Goal: Information Seeking & Learning: Find specific page/section

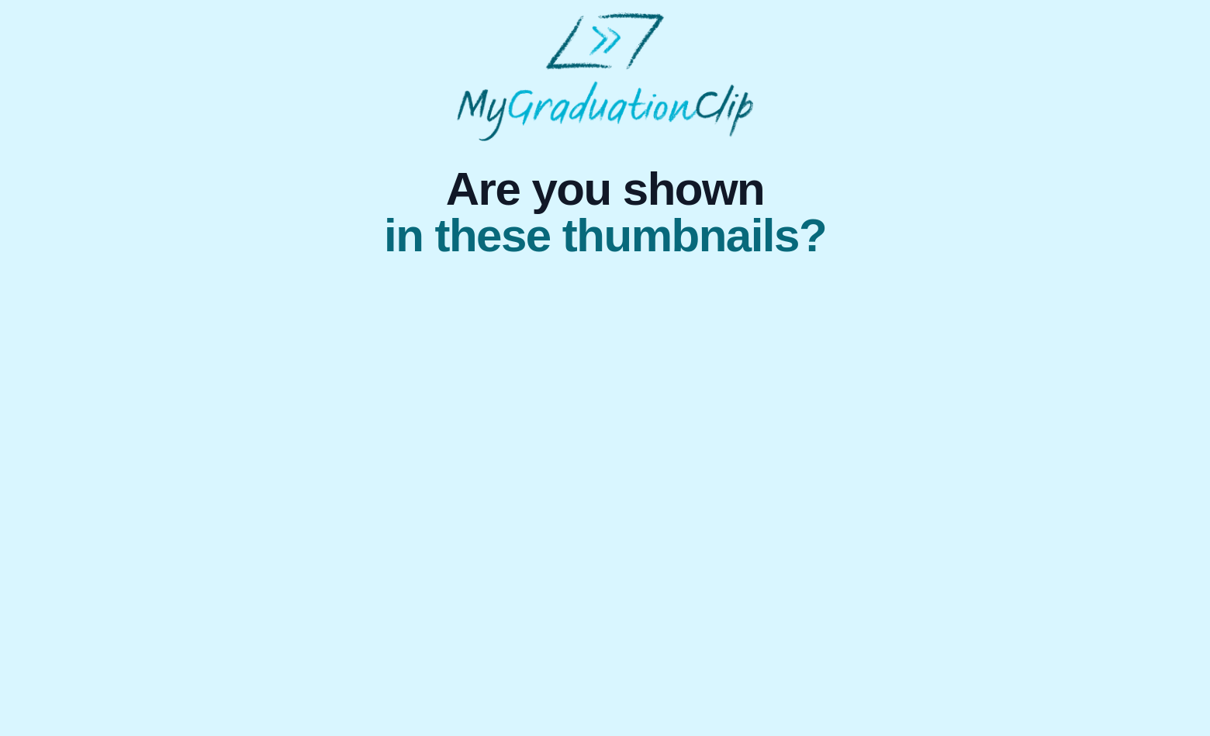
click at [528, 254] on span "in these thumbnails?" at bounding box center [605, 236] width 442 height 47
click at [608, 46] on img at bounding box center [605, 76] width 296 height 129
click at [613, 95] on img at bounding box center [605, 76] width 296 height 129
click at [630, 280] on div at bounding box center [605, 271] width 993 height 25
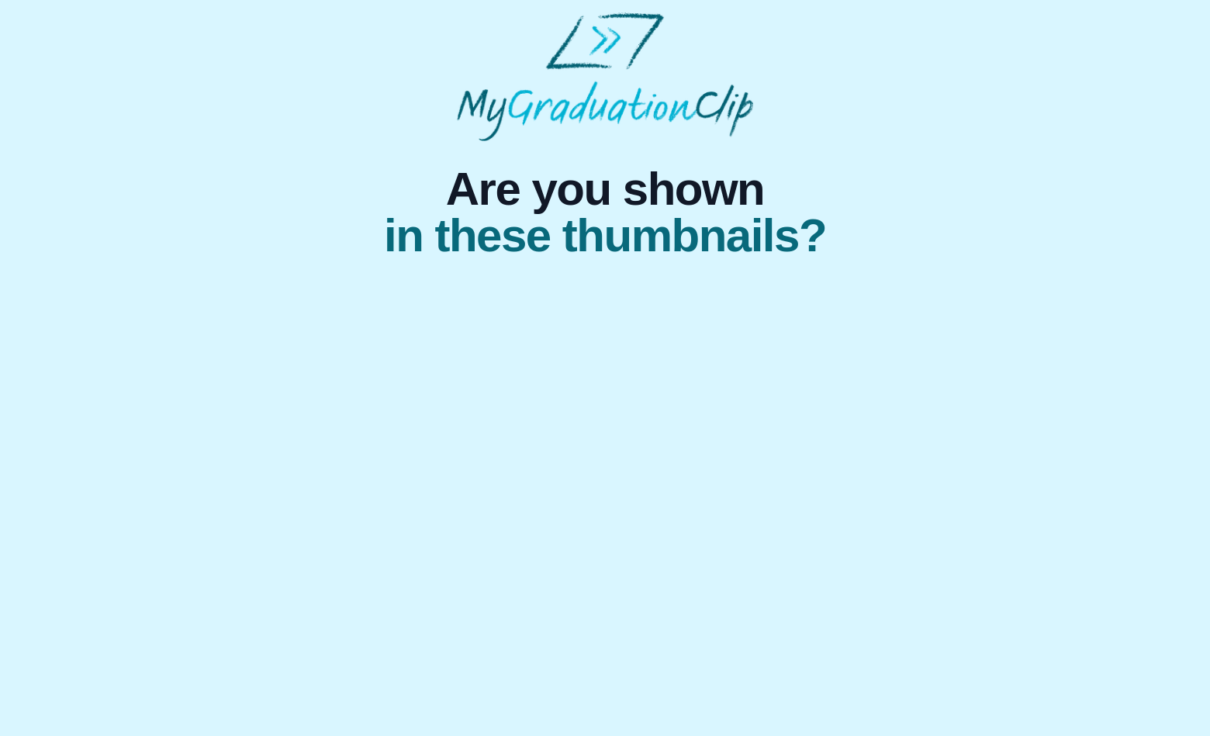
click at [674, 276] on div at bounding box center [605, 271] width 993 height 25
click at [621, 296] on html "Are you shown in these thumbnails?" at bounding box center [605, 148] width 1210 height 296
click at [622, 296] on html "Are you shown in these thumbnails?" at bounding box center [605, 148] width 1210 height 296
click at [500, 269] on div at bounding box center [605, 271] width 993 height 25
click at [611, 259] on span "in these thumbnails?" at bounding box center [605, 236] width 442 height 47
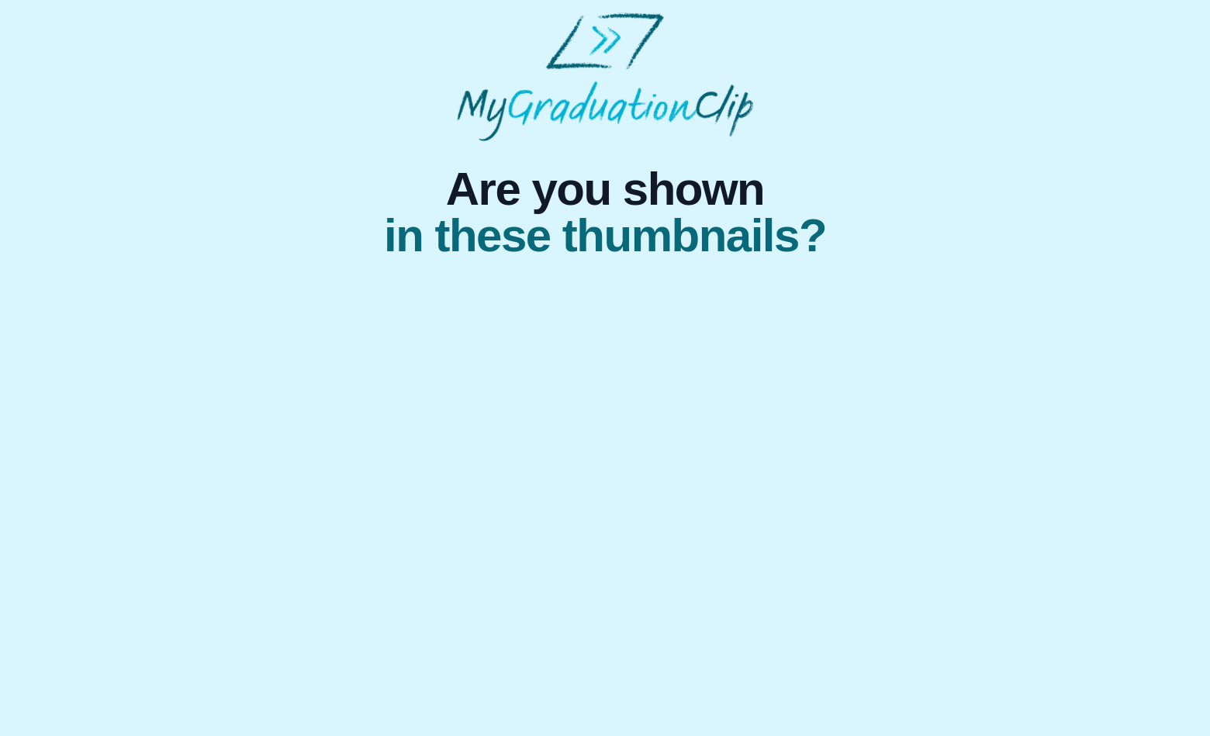
click at [677, 252] on span "in these thumbnails?" at bounding box center [605, 236] width 442 height 47
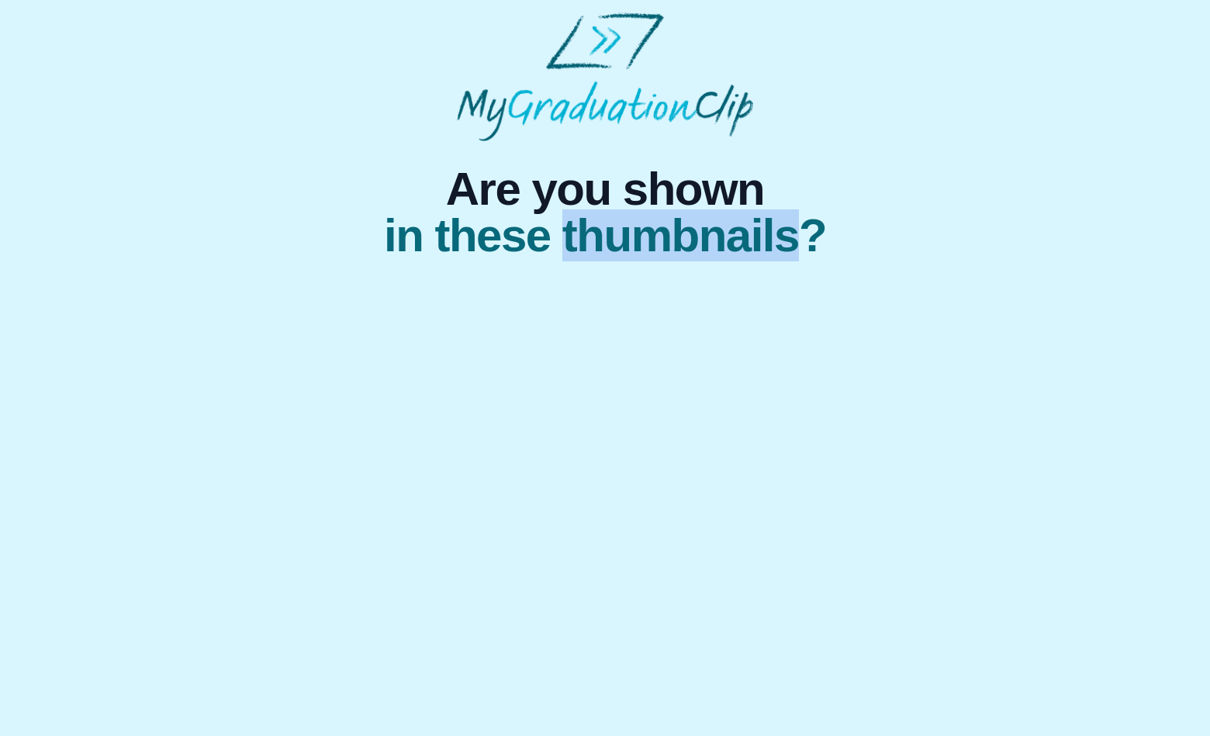
click at [677, 252] on span "in these thumbnails?" at bounding box center [605, 236] width 442 height 47
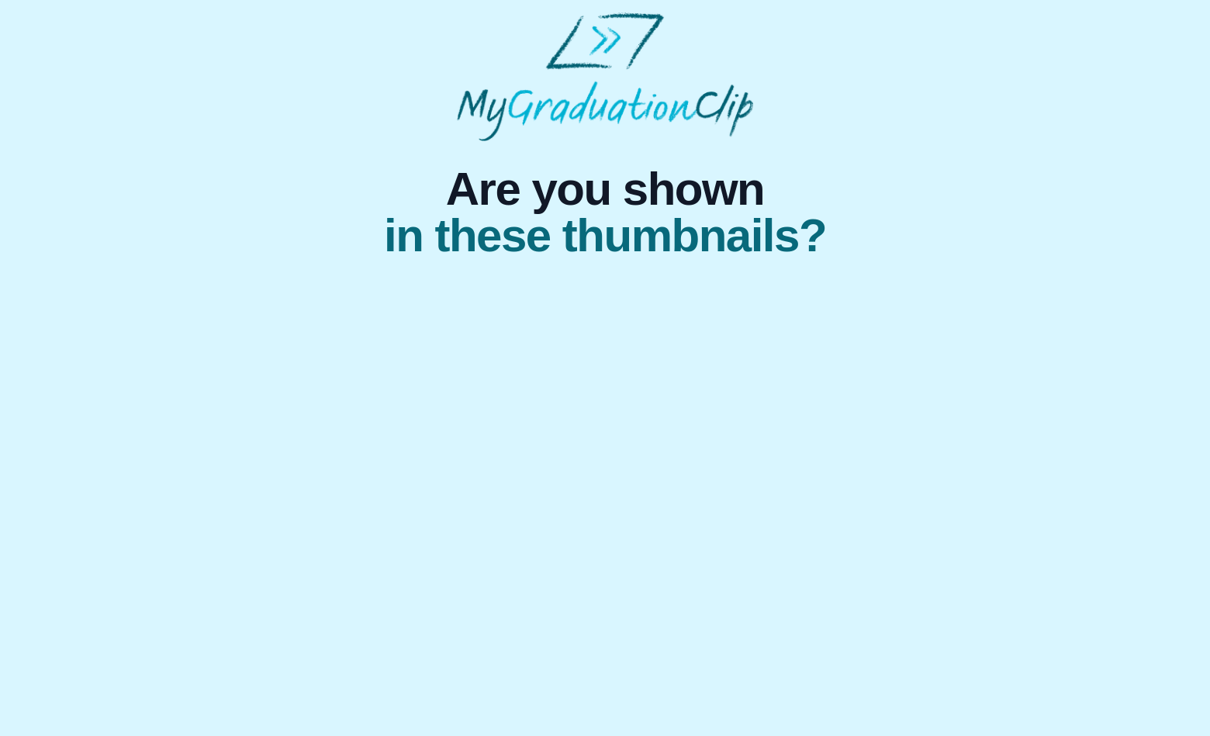
click at [552, 296] on html "Are you shown in these thumbnails?" at bounding box center [605, 148] width 1210 height 296
click at [710, 248] on span "in these thumbnails?" at bounding box center [605, 236] width 442 height 47
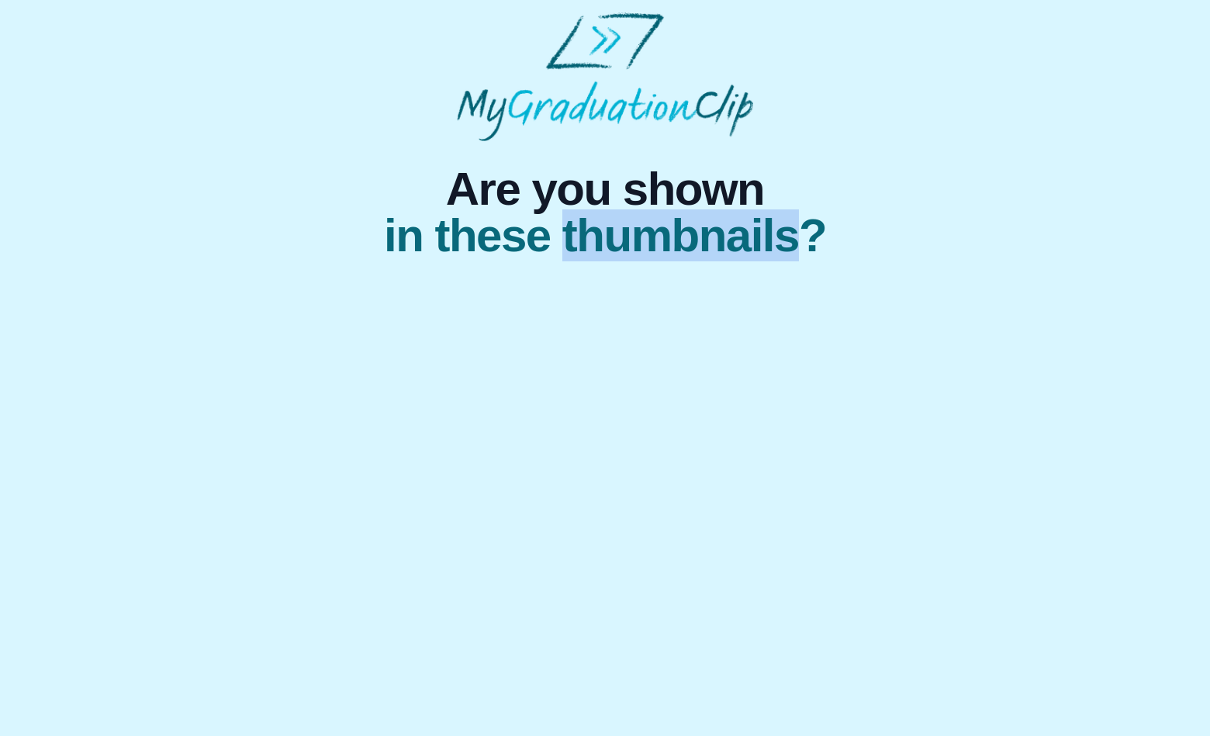
click at [710, 248] on span "in these thumbnails?" at bounding box center [605, 236] width 442 height 47
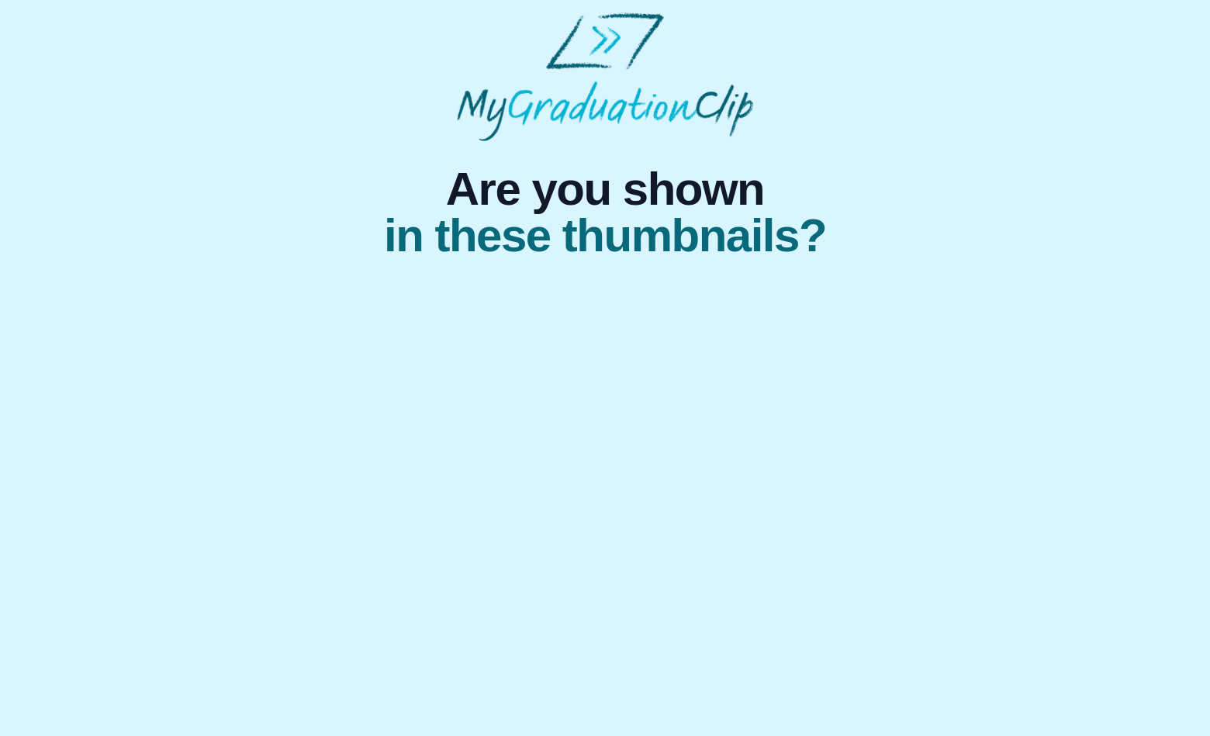
click at [593, 296] on html "Are you shown in these thumbnails?" at bounding box center [605, 148] width 1210 height 296
click at [422, 296] on html "Are you shown in these thumbnails?" at bounding box center [605, 148] width 1210 height 296
click at [147, 296] on html "Are you shown in these thumbnails?" at bounding box center [605, 148] width 1210 height 296
click at [598, 44] on img at bounding box center [605, 76] width 296 height 129
click at [601, 43] on img at bounding box center [605, 76] width 296 height 129
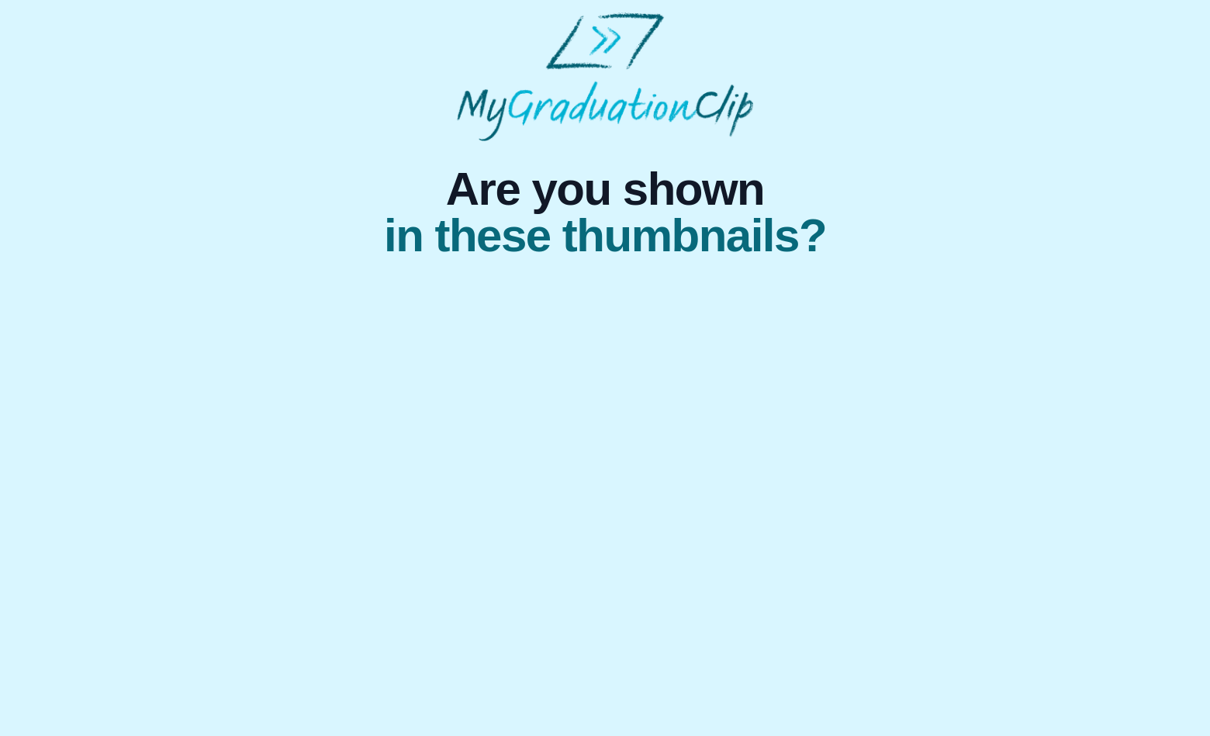
click at [601, 52] on img at bounding box center [605, 76] width 296 height 129
click at [590, 120] on img at bounding box center [605, 76] width 296 height 129
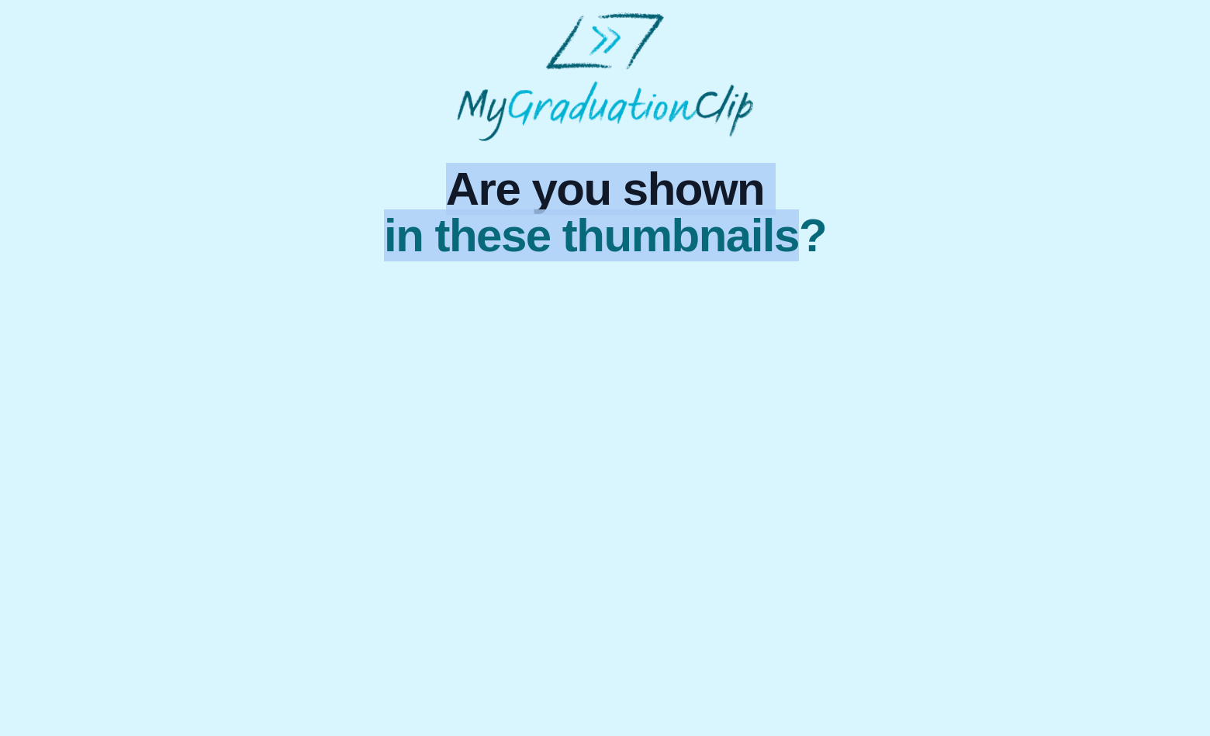
drag, startPoint x: 448, startPoint y: 190, endPoint x: 796, endPoint y: 223, distance: 350.0
click at [796, 223] on h1 "Are you shown in these thumbnails?" at bounding box center [605, 212] width 442 height 93
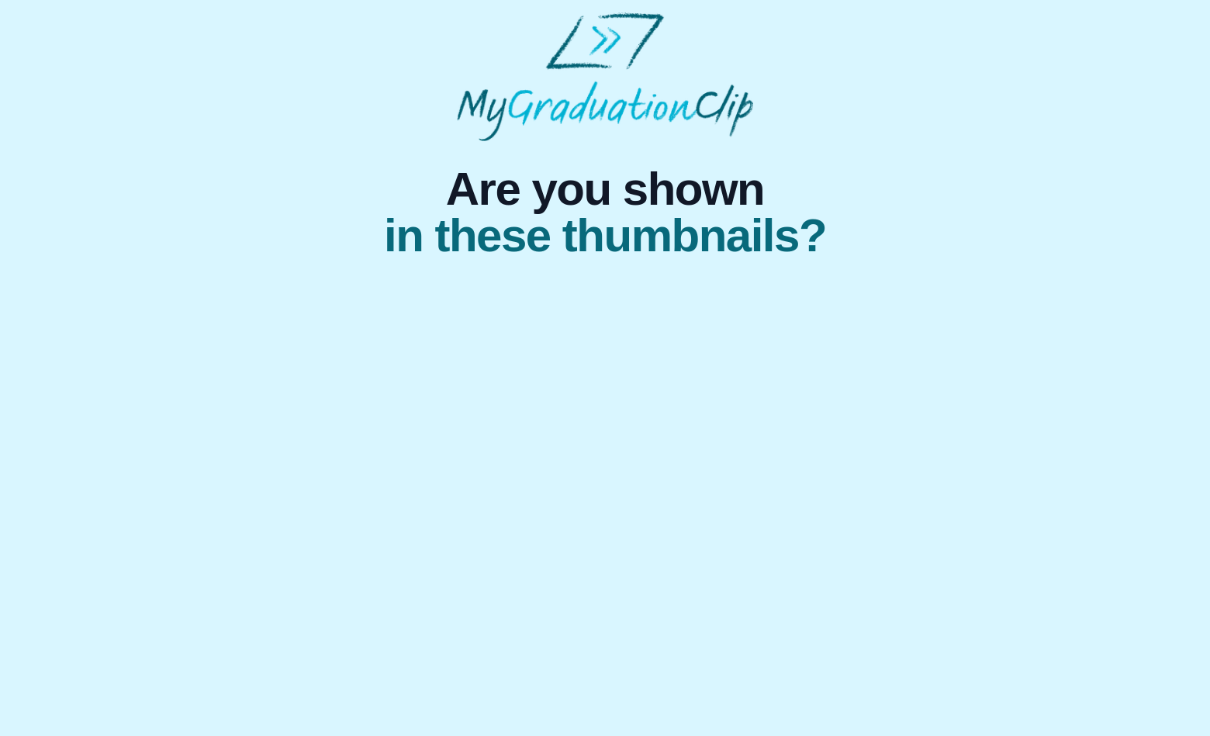
click at [897, 192] on div "Are you shown in these thumbnails?" at bounding box center [605, 200] width 1198 height 118
